Goal: Task Accomplishment & Management: Manage account settings

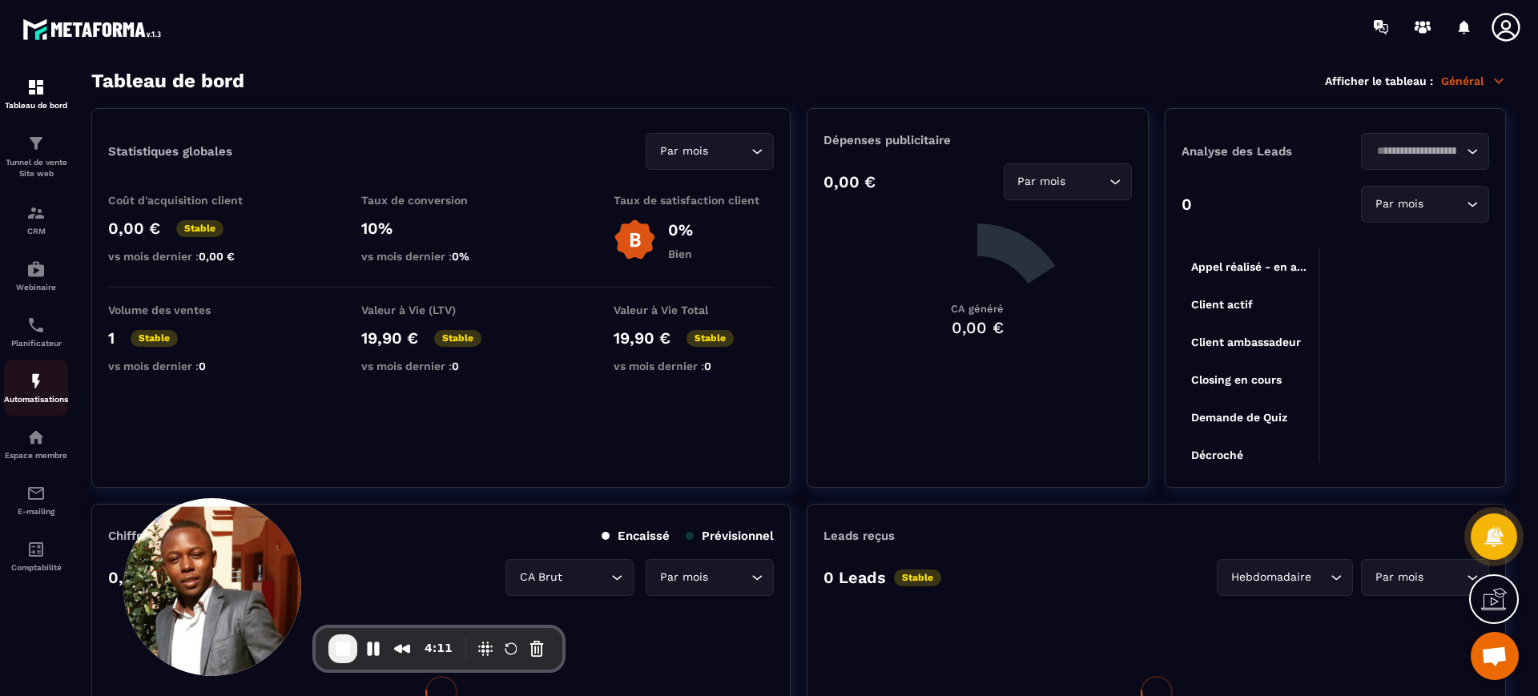
click at [47, 372] on div "Automatisations" at bounding box center [36, 388] width 64 height 32
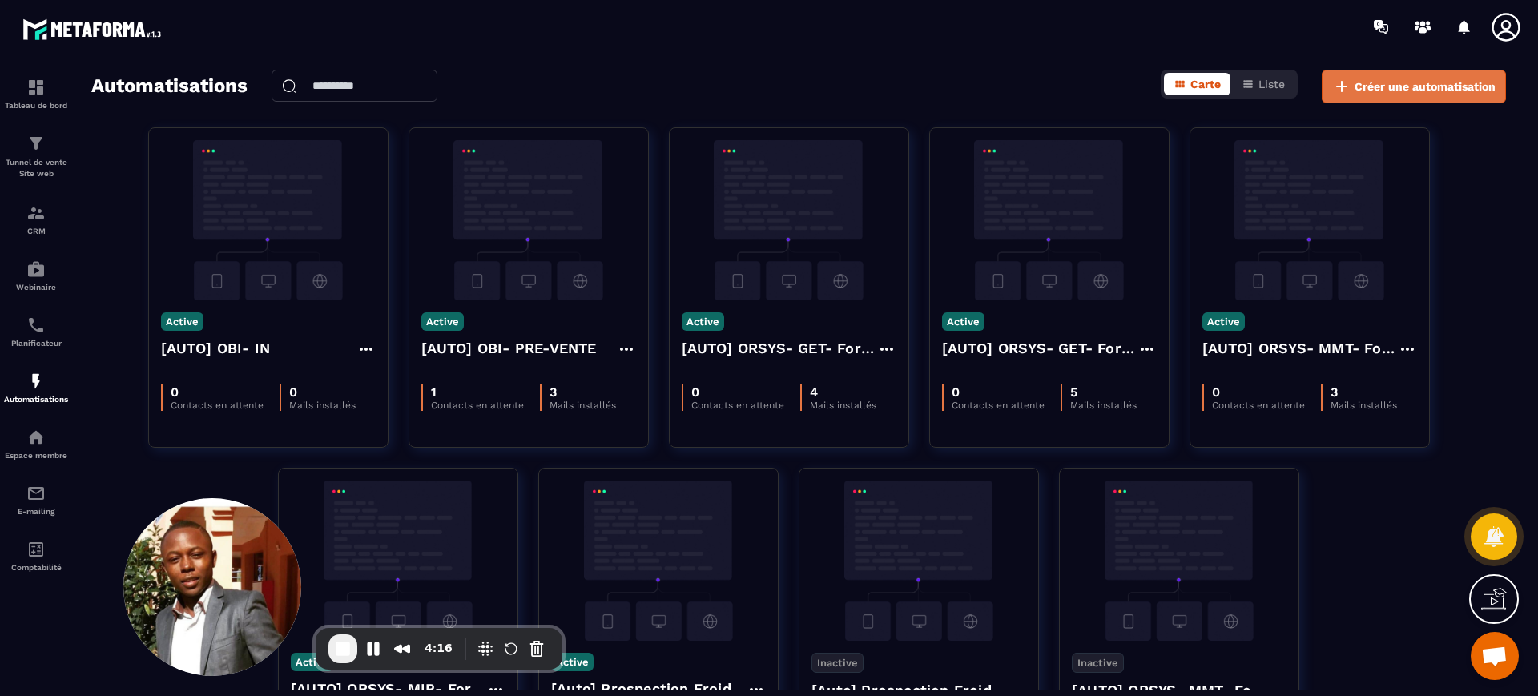
click at [1397, 80] on span "Créer une automatisation" at bounding box center [1424, 86] width 141 height 16
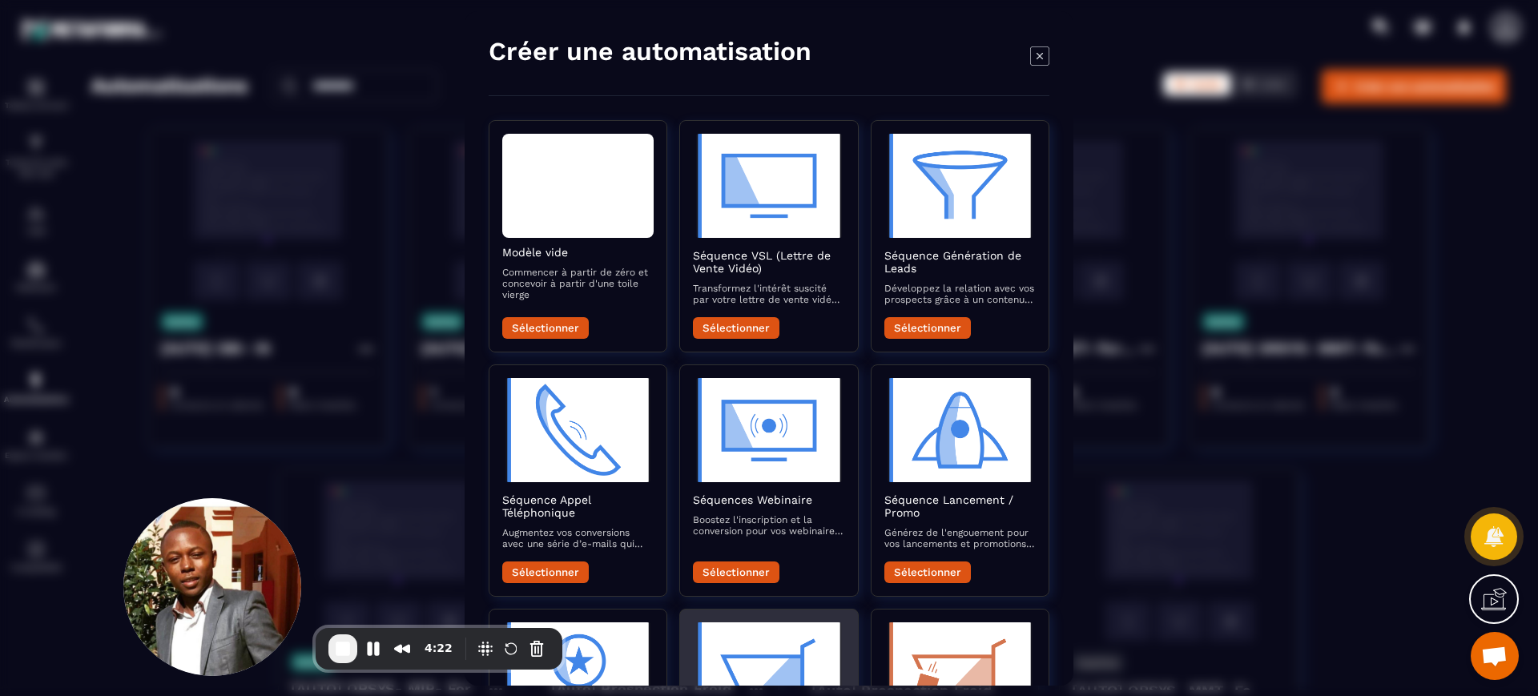
click at [743, 664] on img "Modal window" at bounding box center [768, 674] width 151 height 104
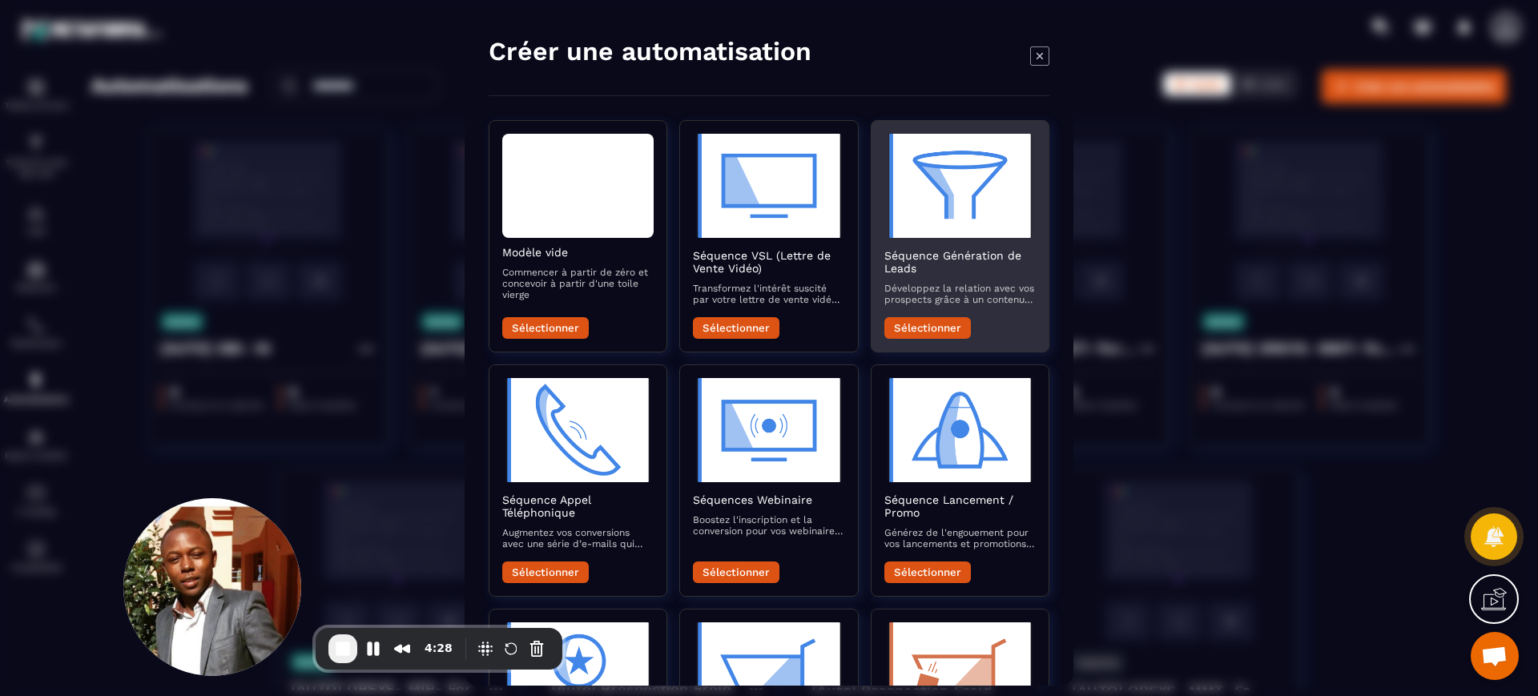
scroll to position [300, 0]
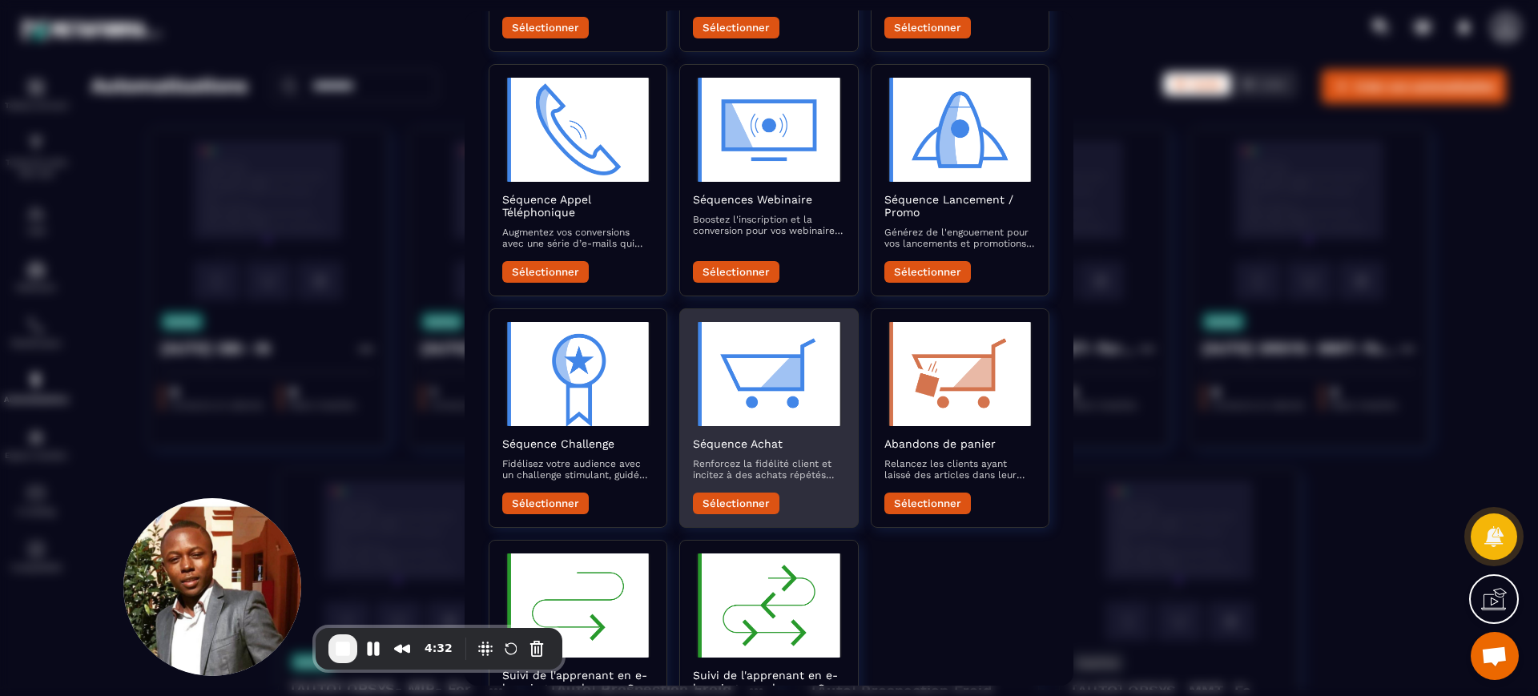
click at [751, 504] on button "Sélectionner" at bounding box center [736, 503] width 87 height 22
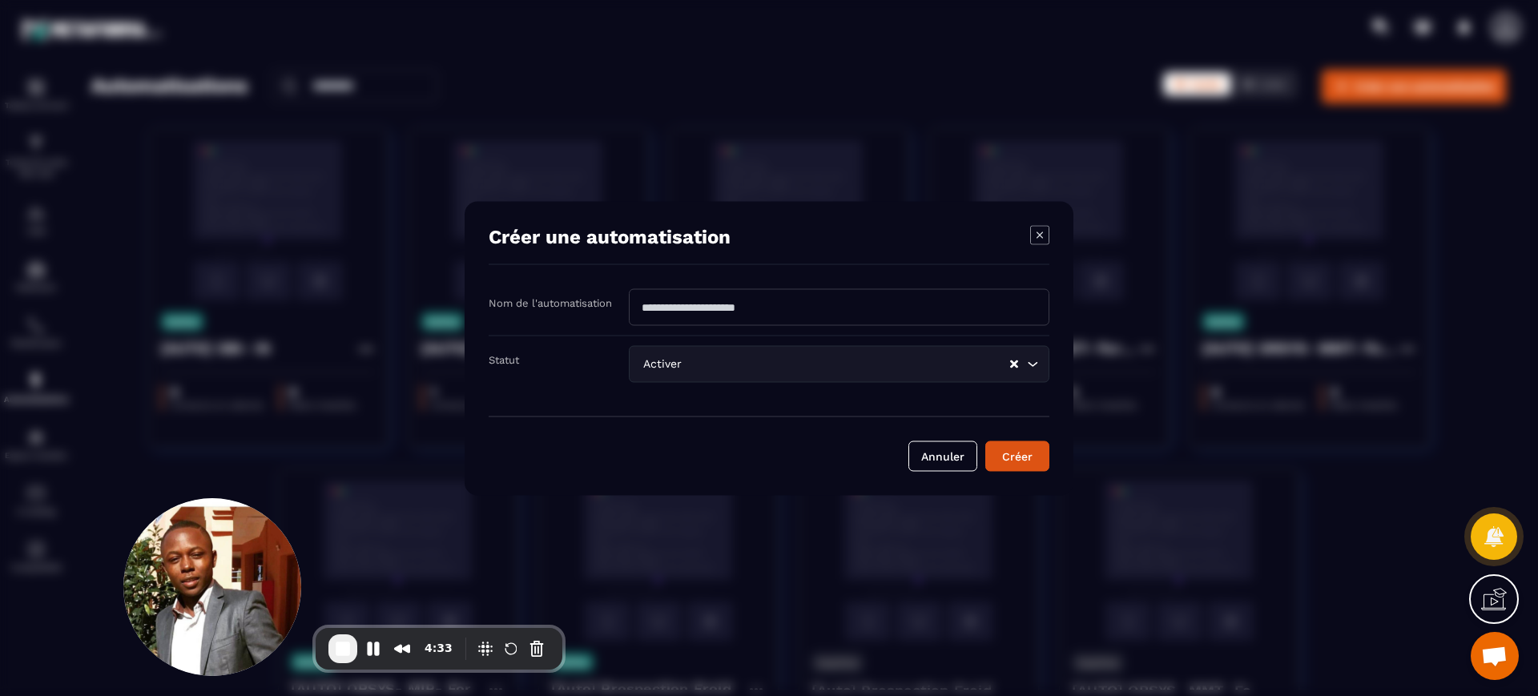
click at [682, 305] on input "Modal window" at bounding box center [839, 306] width 421 height 37
type input "*"
type input "**********"
click at [985, 441] on button "Créer" at bounding box center [1017, 456] width 64 height 30
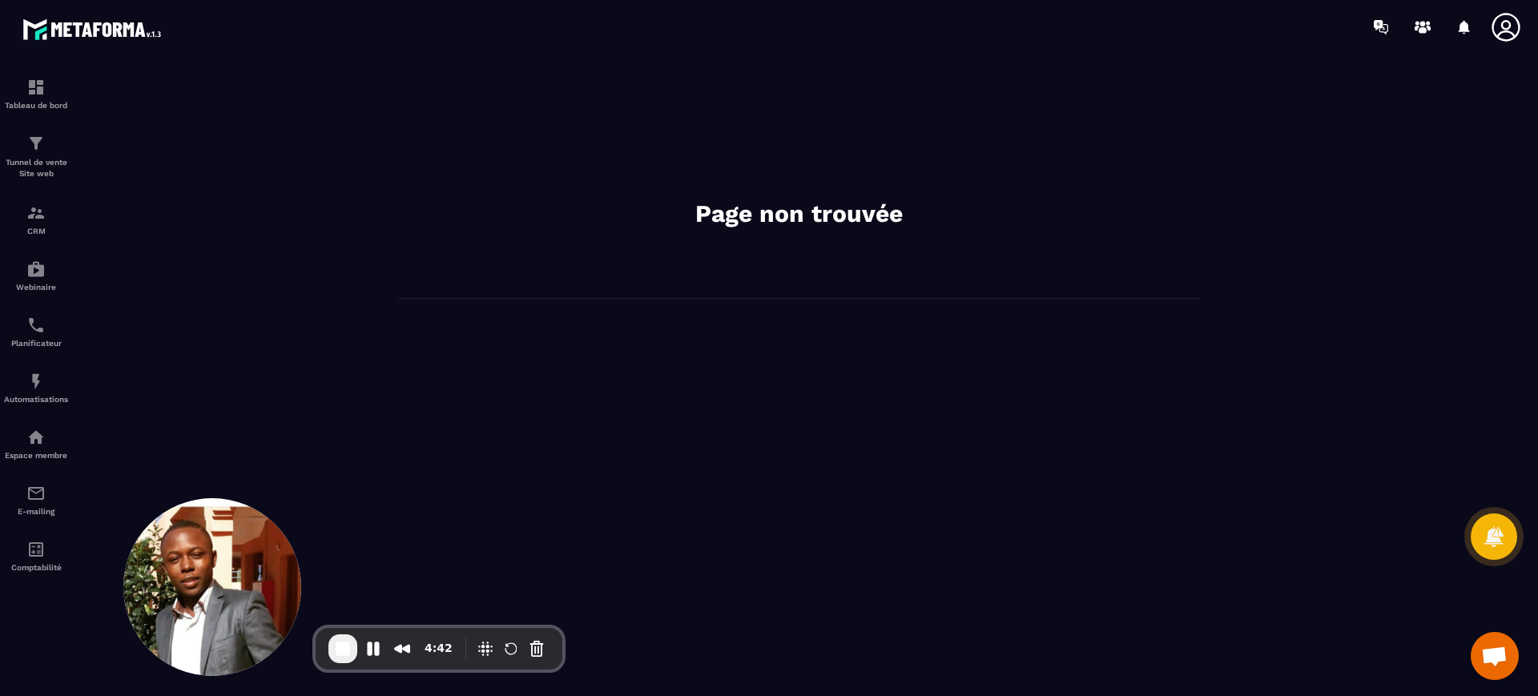
click at [1500, 15] on body "Tableau de bord Tunnel de vente Site web CRM Webinaire Planificateur Automatisa…" at bounding box center [769, 348] width 1538 height 696
click at [1511, 18] on icon at bounding box center [1506, 27] width 32 height 32
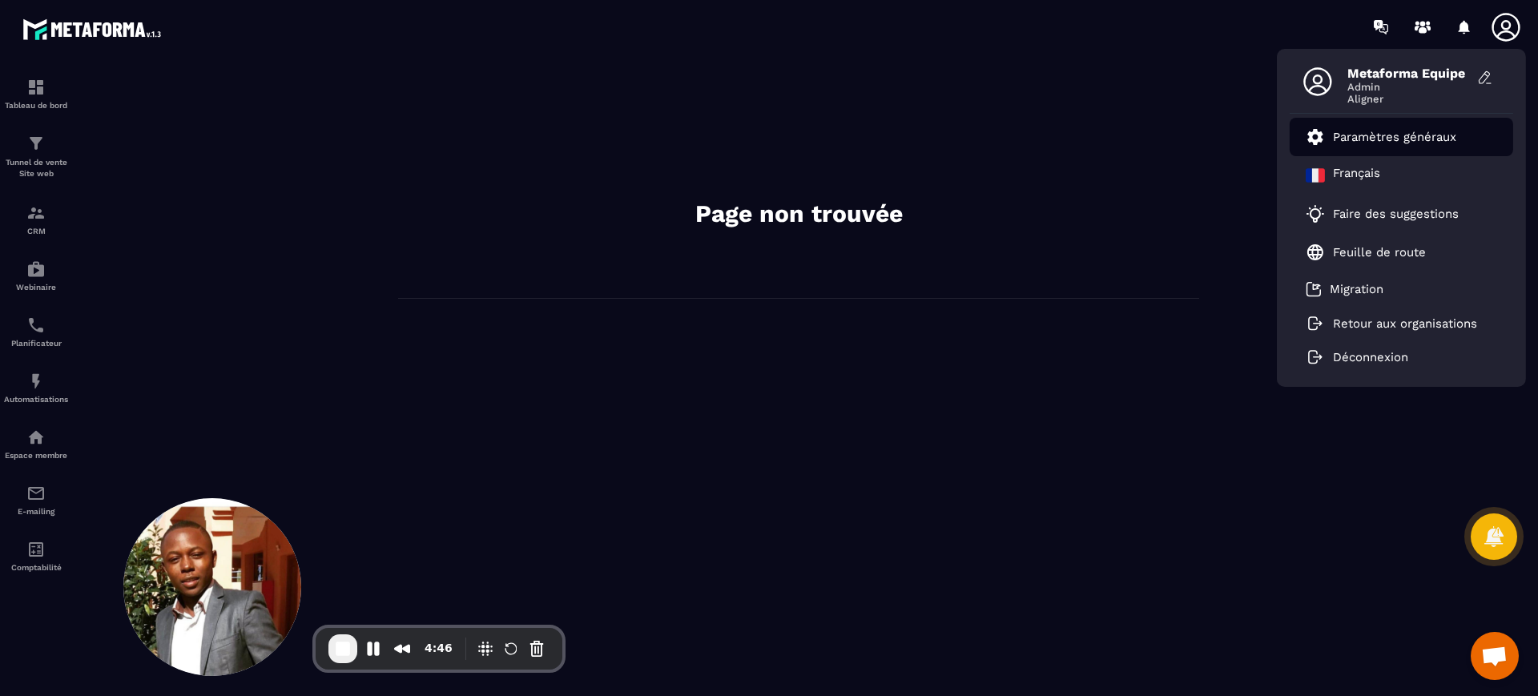
click at [1365, 153] on li "Paramètres généraux" at bounding box center [1401, 137] width 223 height 38
click at [1346, 145] on link "Paramètres généraux" at bounding box center [1381, 136] width 151 height 19
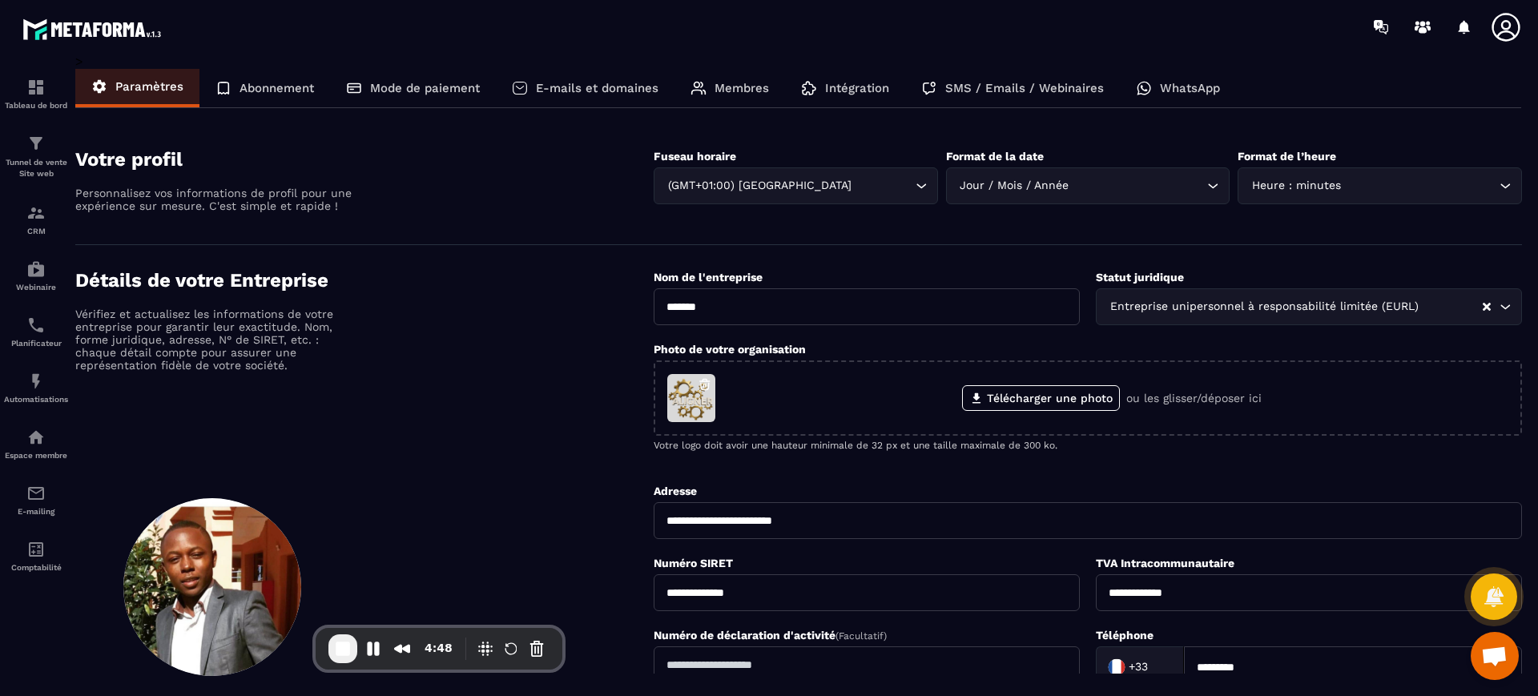
click at [727, 88] on p "Membres" at bounding box center [741, 88] width 54 height 14
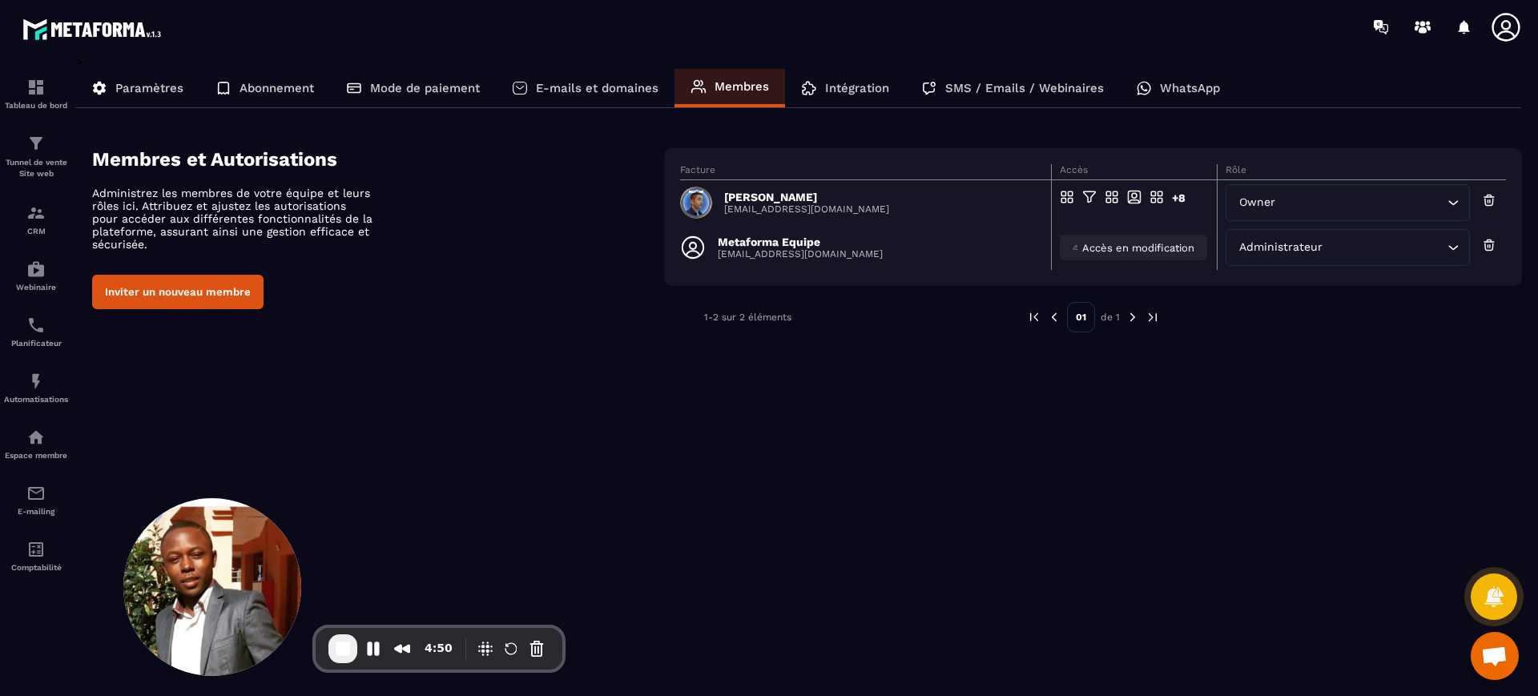
click at [1116, 247] on span "Accès en modification" at bounding box center [1138, 248] width 112 height 12
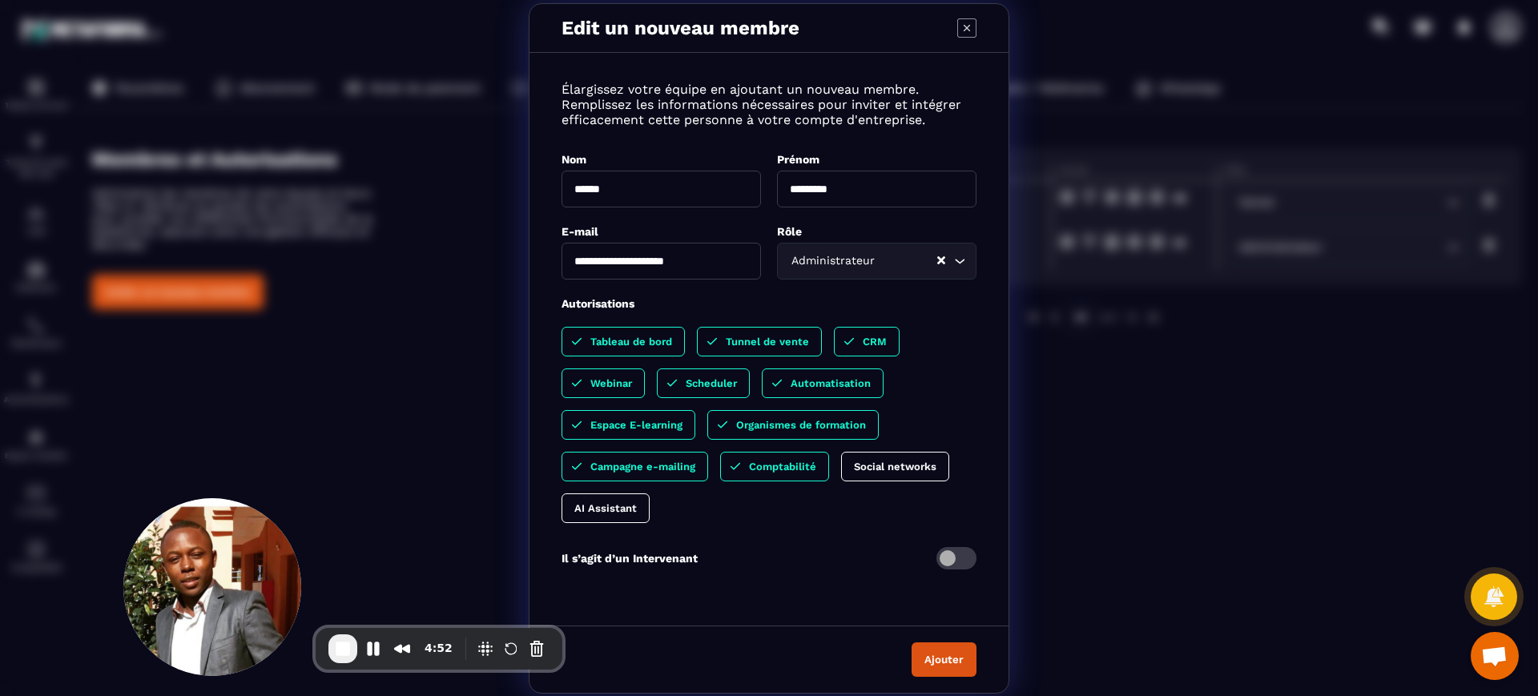
click at [581, 506] on p "AI Assistant" at bounding box center [605, 508] width 62 height 12
click at [891, 469] on p "Social networks" at bounding box center [895, 467] width 82 height 12
click at [827, 378] on p "Automatisation" at bounding box center [831, 383] width 80 height 12
click at [827, 378] on p "Automatisation" at bounding box center [815, 383] width 80 height 12
click at [948, 654] on button "Ajouter" at bounding box center [943, 659] width 65 height 34
